Goal: Task Accomplishment & Management: Use online tool/utility

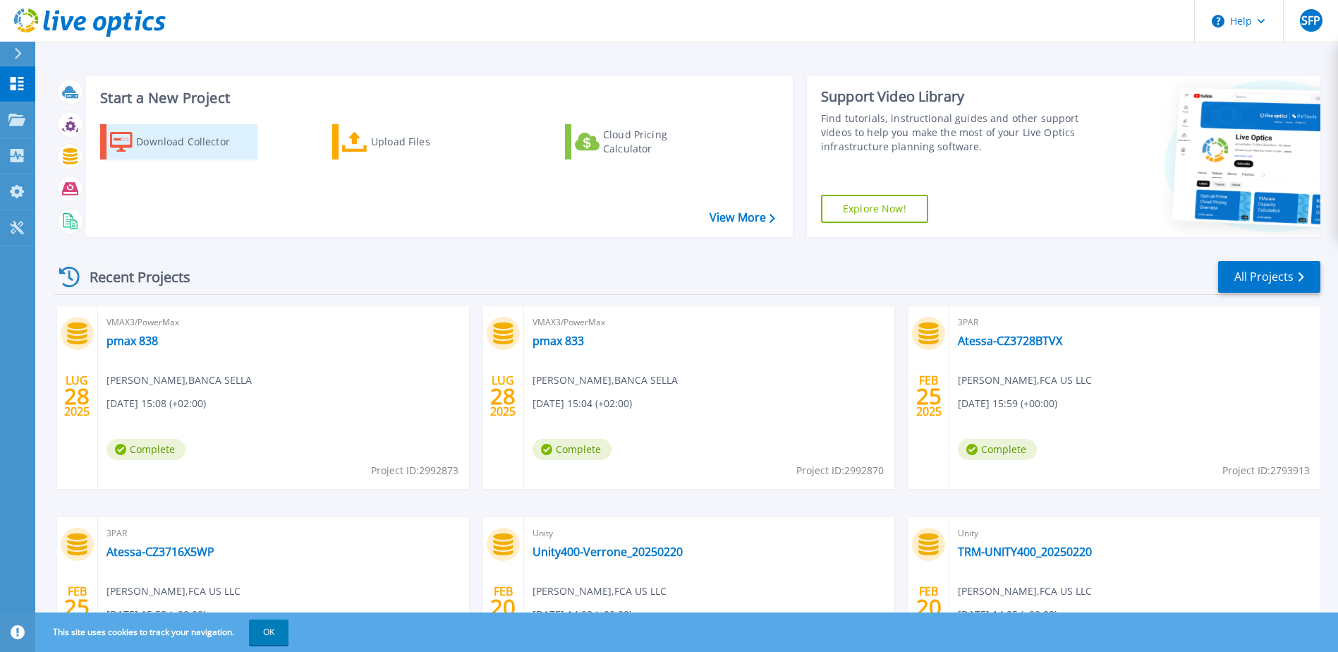
click at [214, 145] on div "Download Collector" at bounding box center [192, 142] width 113 height 28
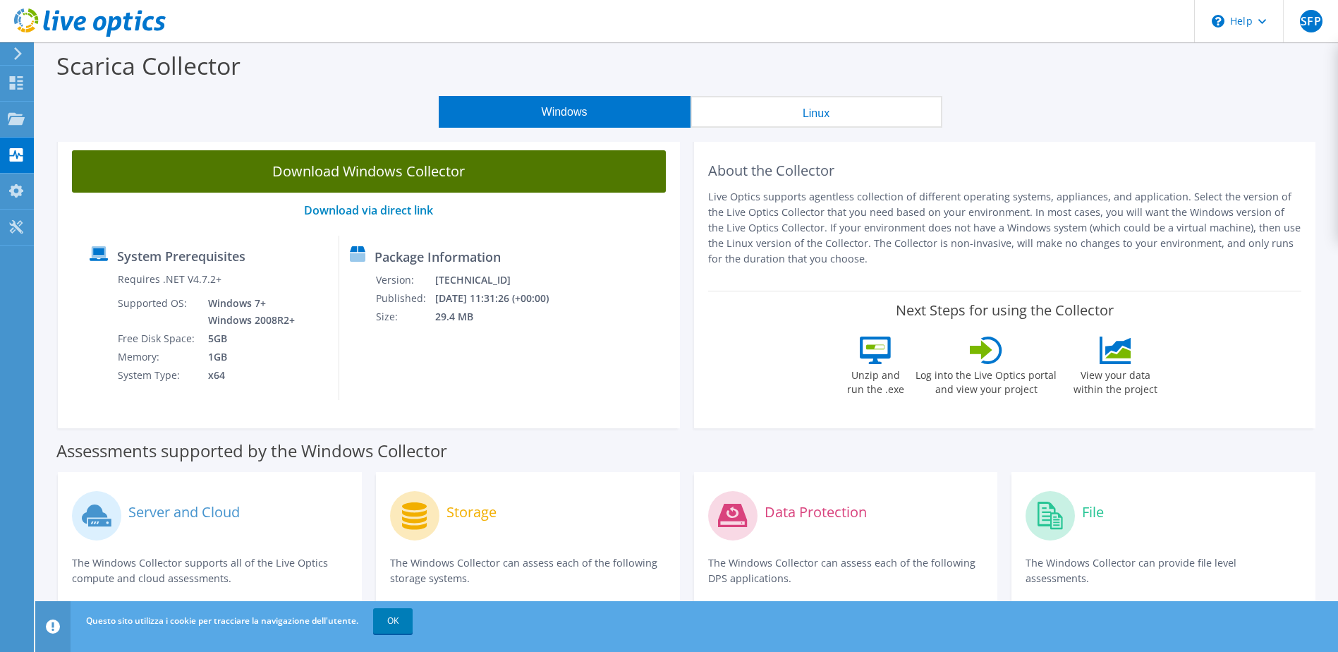
click at [456, 173] on link "Download Windows Collector" at bounding box center [369, 171] width 594 height 42
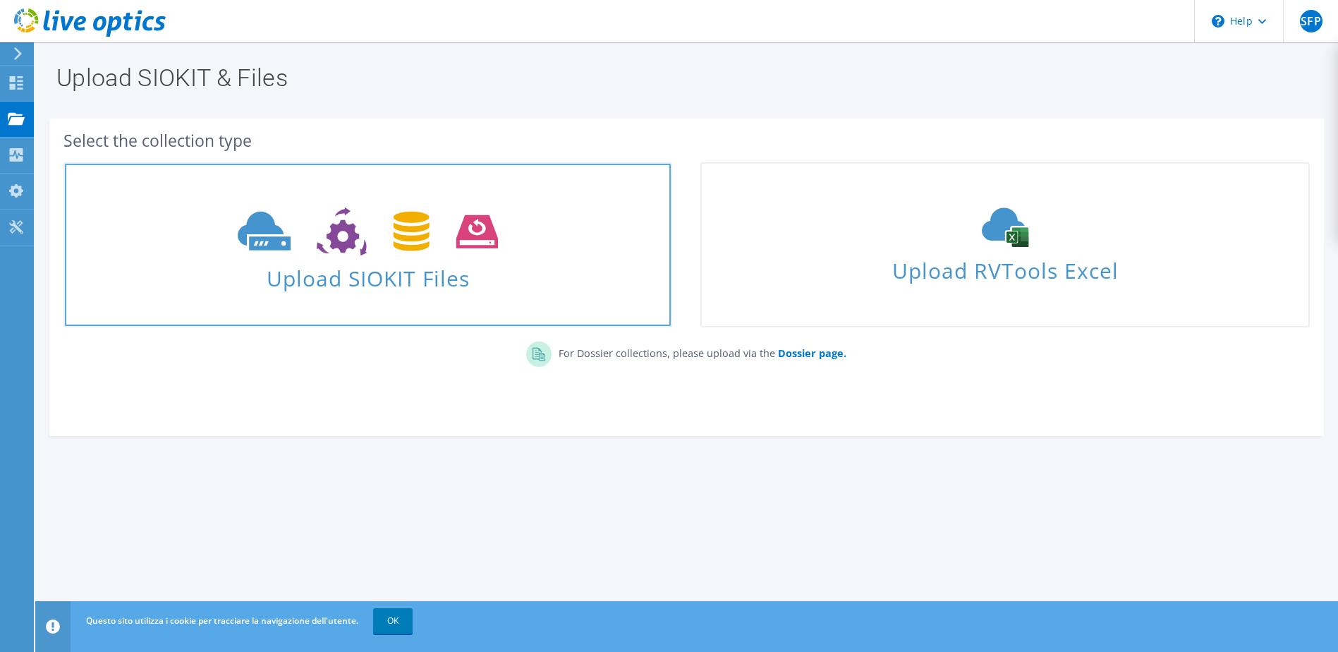
click at [377, 234] on icon at bounding box center [368, 231] width 260 height 49
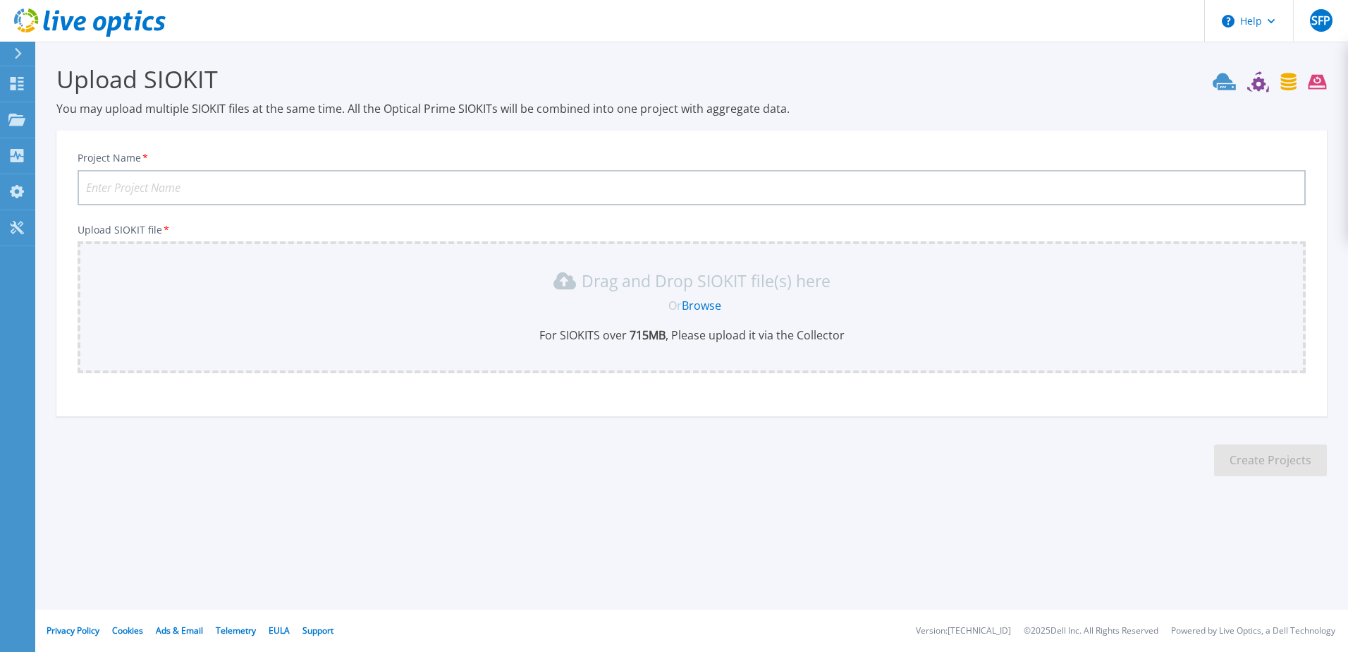
click at [155, 194] on input "Project Name *" at bounding box center [692, 187] width 1229 height 35
click at [160, 190] on input "Project Name *" at bounding box center [692, 187] width 1229 height 35
click at [164, 183] on input "Project Name *" at bounding box center [692, 187] width 1229 height 35
paste input "C"
drag, startPoint x: 176, startPoint y: 185, endPoint x: 207, endPoint y: 154, distance: 44.4
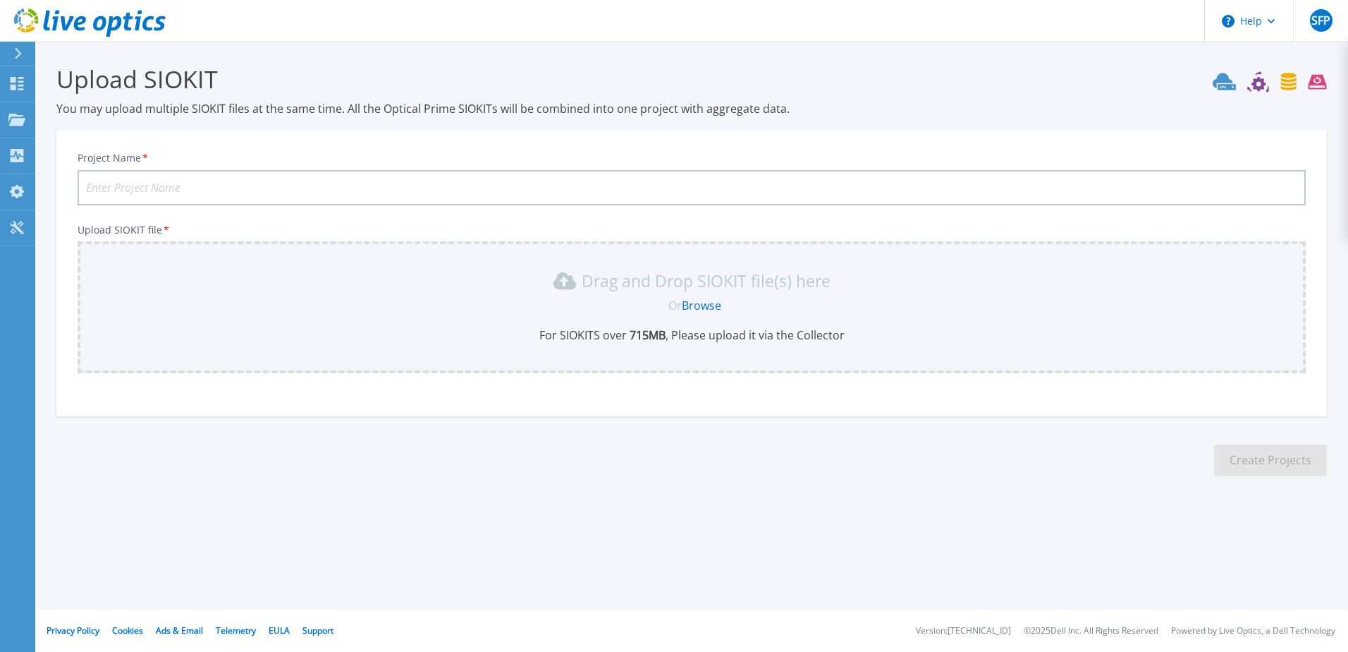
click at [185, 176] on input "Project Name *" at bounding box center [692, 187] width 1229 height 35
drag, startPoint x: 154, startPoint y: 170, endPoint x: 133, endPoint y: 200, distance: 36.4
click at [153, 171] on input "CSS-" at bounding box center [692, 187] width 1229 height 35
click at [133, 200] on input "CSS-" at bounding box center [692, 187] width 1229 height 35
paste input "AITCSS02SSXP020"
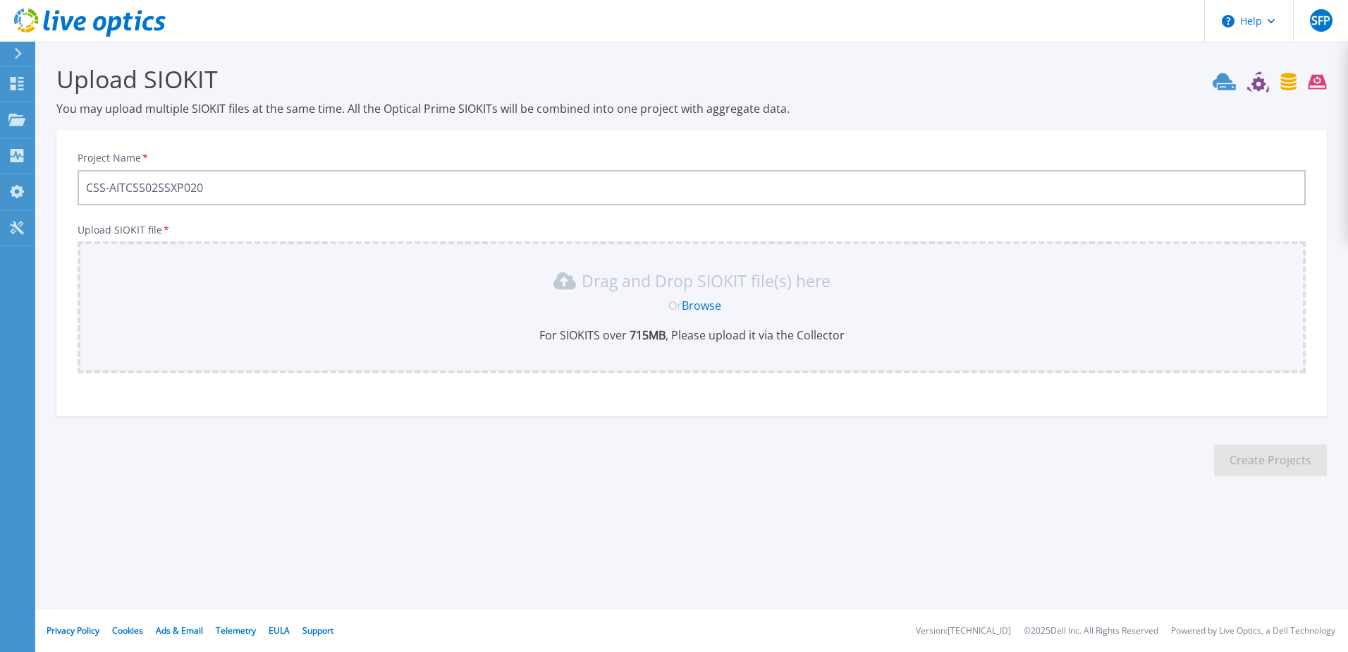
type input "CSS-AITCSS02SSXP020"
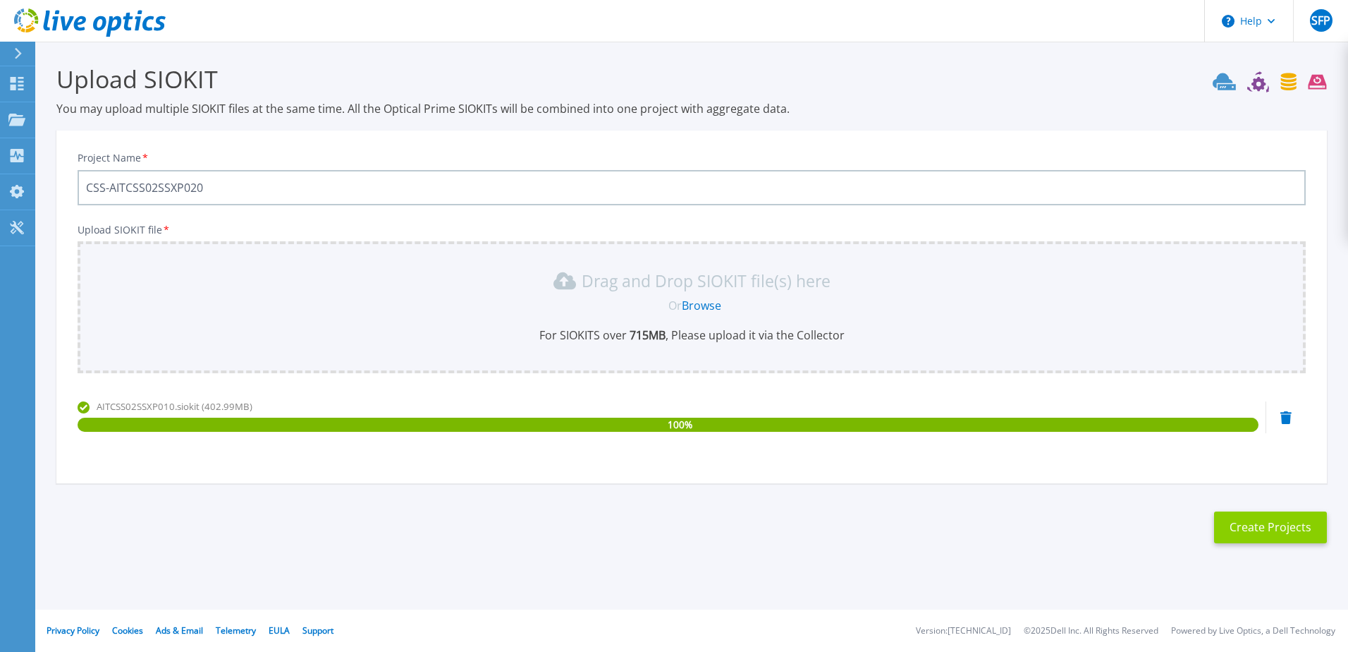
click at [1267, 521] on button "Create Projects" at bounding box center [1270, 527] width 113 height 32
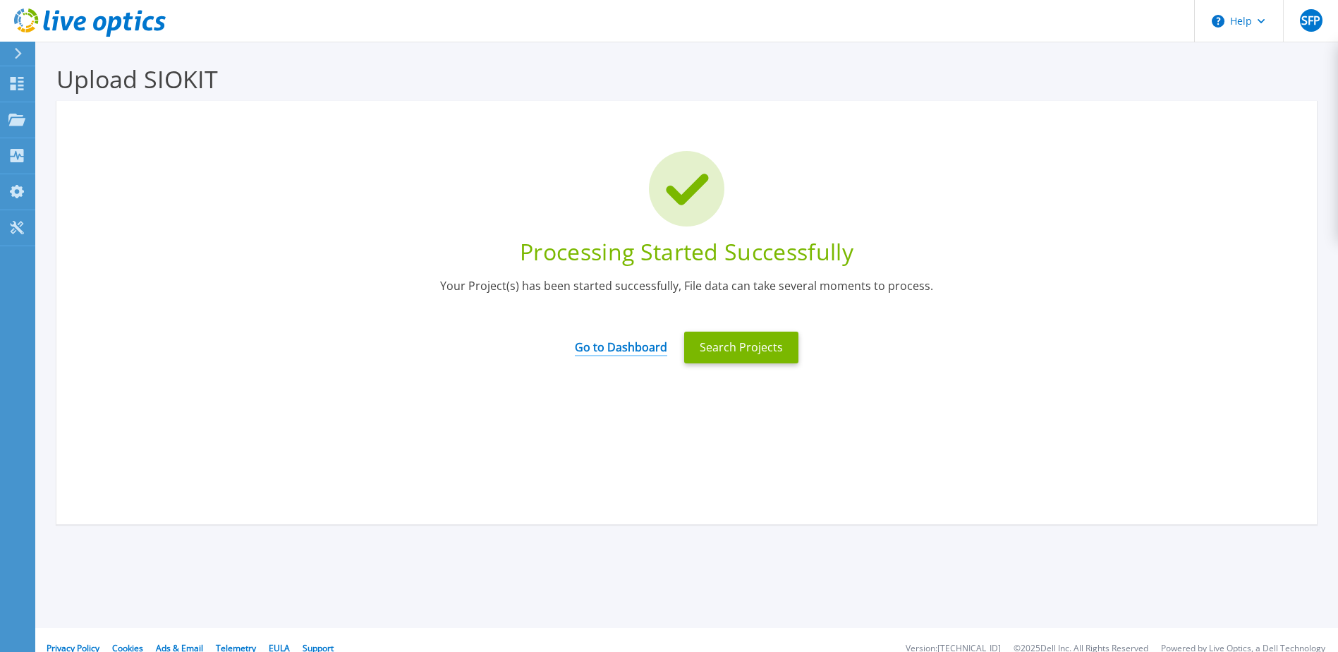
click at [601, 351] on link "Go to Dashboard" at bounding box center [621, 343] width 92 height 28
